Goal: Task Accomplishment & Management: Use online tool/utility

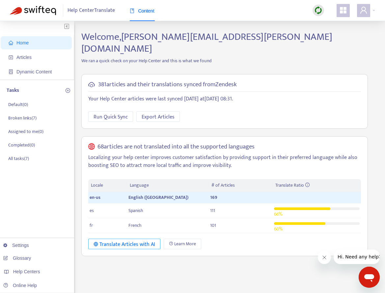
click at [119, 240] on div "Translate Articles with AI" at bounding box center [124, 244] width 62 height 8
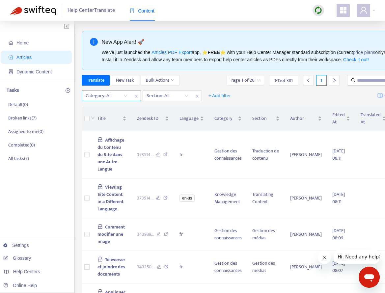
click at [126, 95] on div "Category: All" at bounding box center [106, 96] width 49 height 10
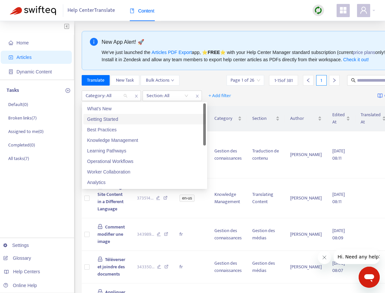
click at [120, 122] on div "Getting Started" at bounding box center [144, 119] width 115 height 7
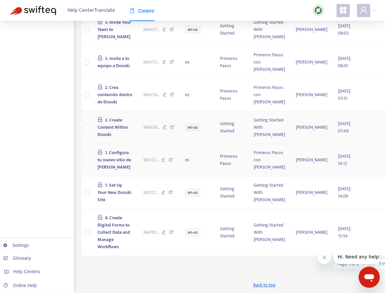
scroll to position [451, 0]
click at [337, 268] on input "search" at bounding box center [350, 264] width 27 height 10
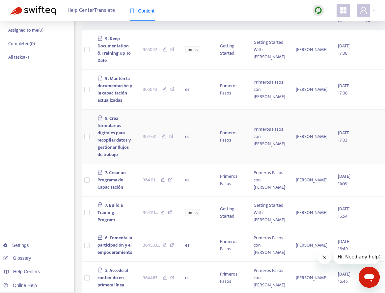
scroll to position [12, 0]
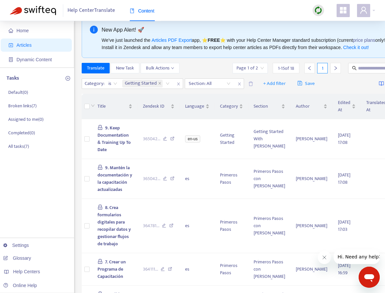
click at [333, 67] on icon "right" at bounding box center [335, 68] width 5 height 5
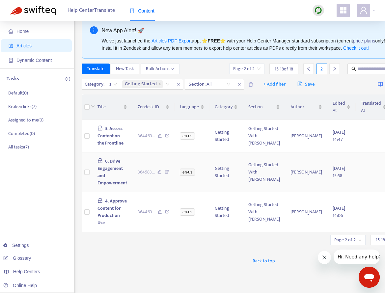
scroll to position [0, 0]
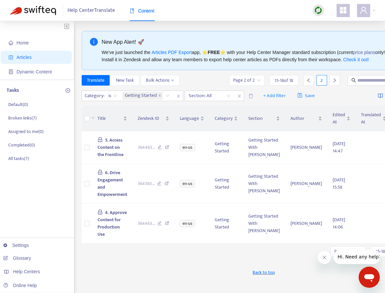
click at [306, 79] on icon "left" at bounding box center [308, 80] width 5 height 5
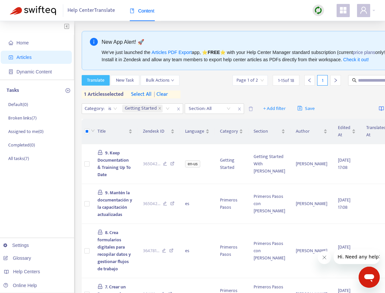
click at [101, 79] on span "Translate" at bounding box center [95, 80] width 17 height 7
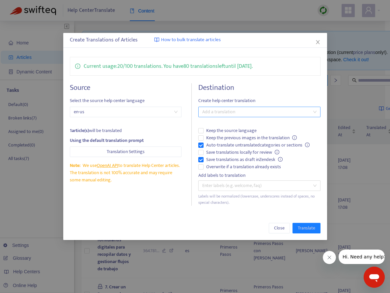
click at [257, 114] on div at bounding box center [256, 112] width 112 height 8
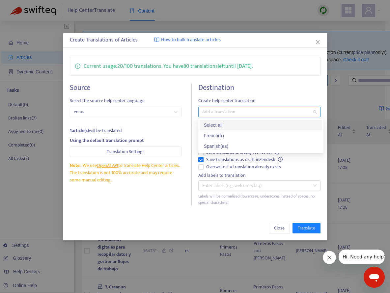
click at [258, 112] on div at bounding box center [256, 112] width 112 height 8
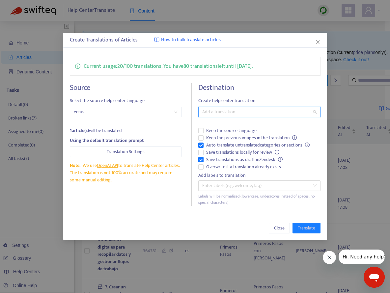
click at [255, 108] on div at bounding box center [256, 112] width 112 height 8
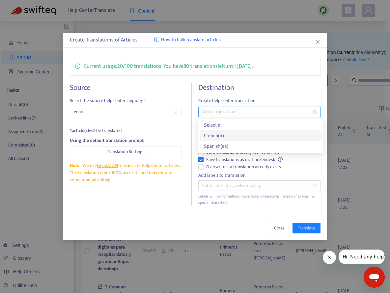
click at [239, 137] on div "French ( fr )" at bounding box center [260, 135] width 115 height 7
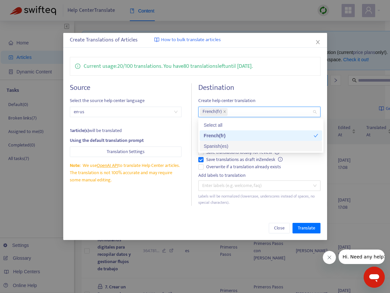
click at [228, 223] on div "Close Translate" at bounding box center [195, 228] width 250 height 11
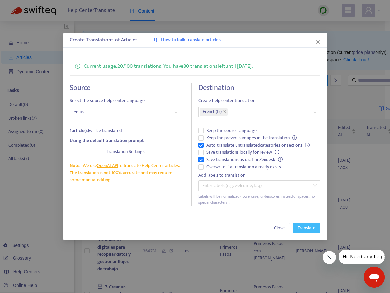
click at [302, 228] on span "Translate" at bounding box center [306, 227] width 17 height 7
